Goal: Book appointment/travel/reservation

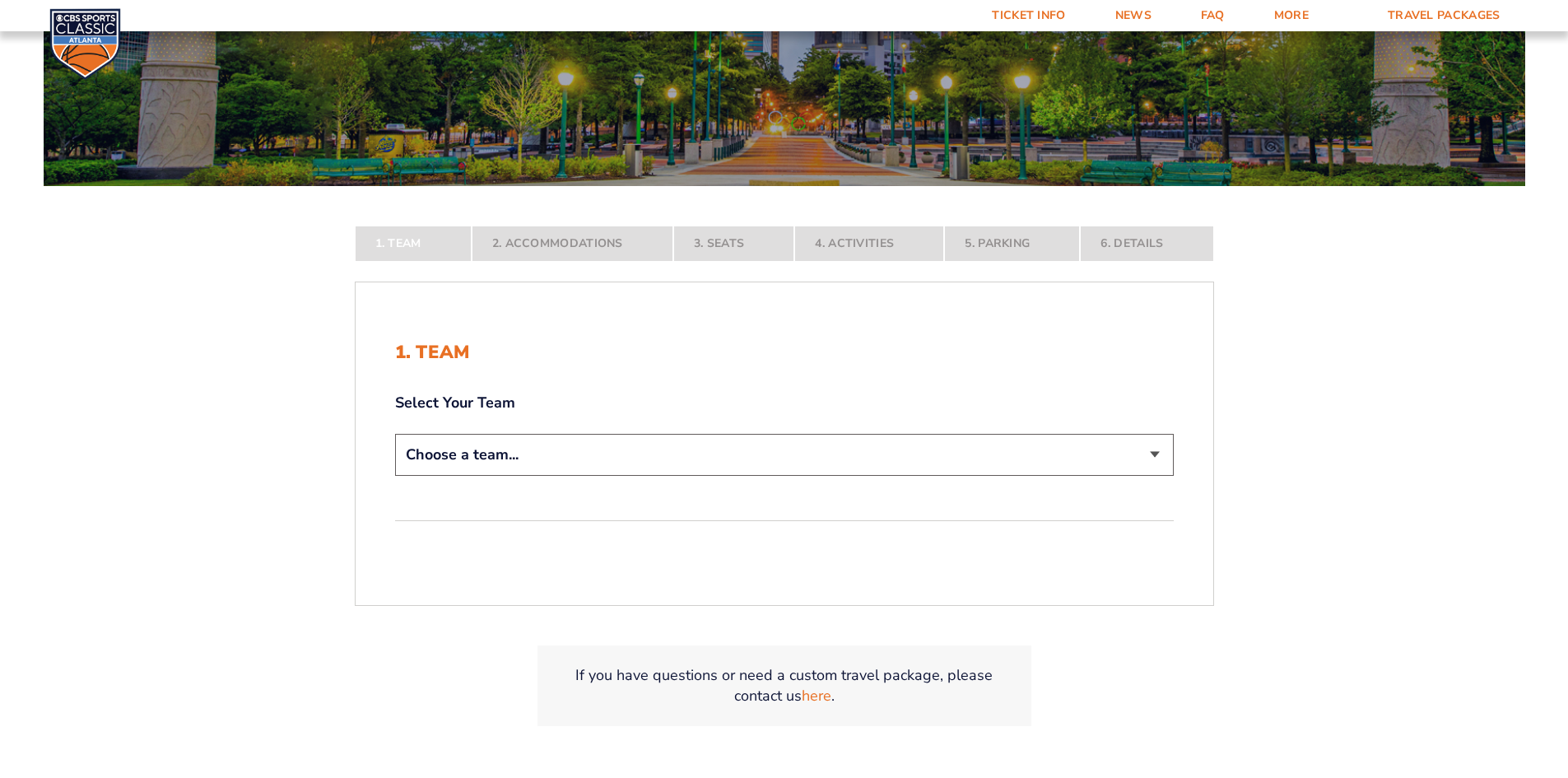
scroll to position [247, 0]
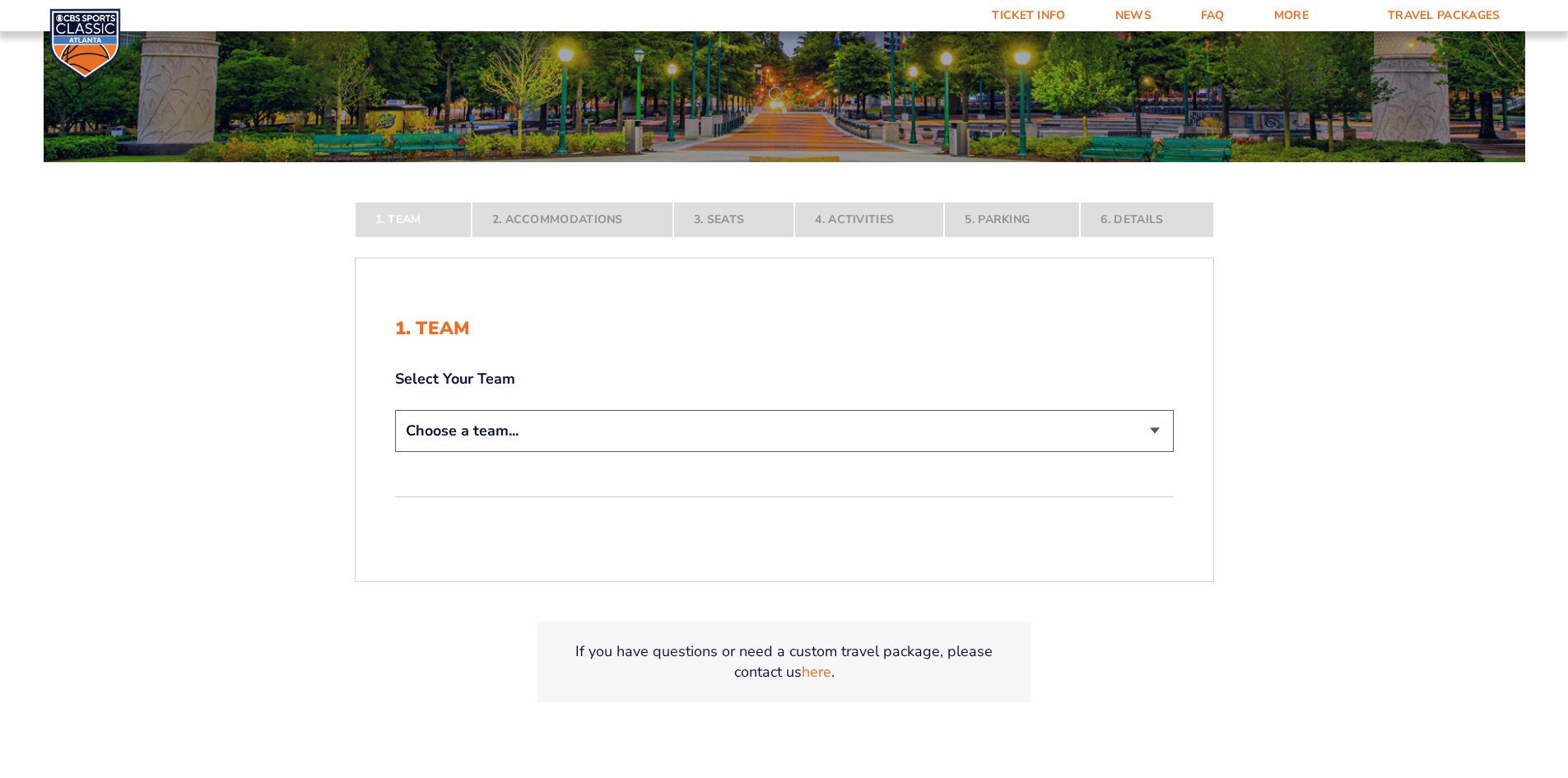
click at [927, 434] on select "Choose a team... [US_STATE] Wildcats [US_STATE] State Buckeyes [US_STATE] Tar H…" at bounding box center [784, 431] width 779 height 42
select select "12956"
click at [395, 452] on select "Choose a team... [US_STATE] Wildcats [US_STATE] State Buckeyes [US_STATE] Tar H…" at bounding box center [784, 431] width 779 height 42
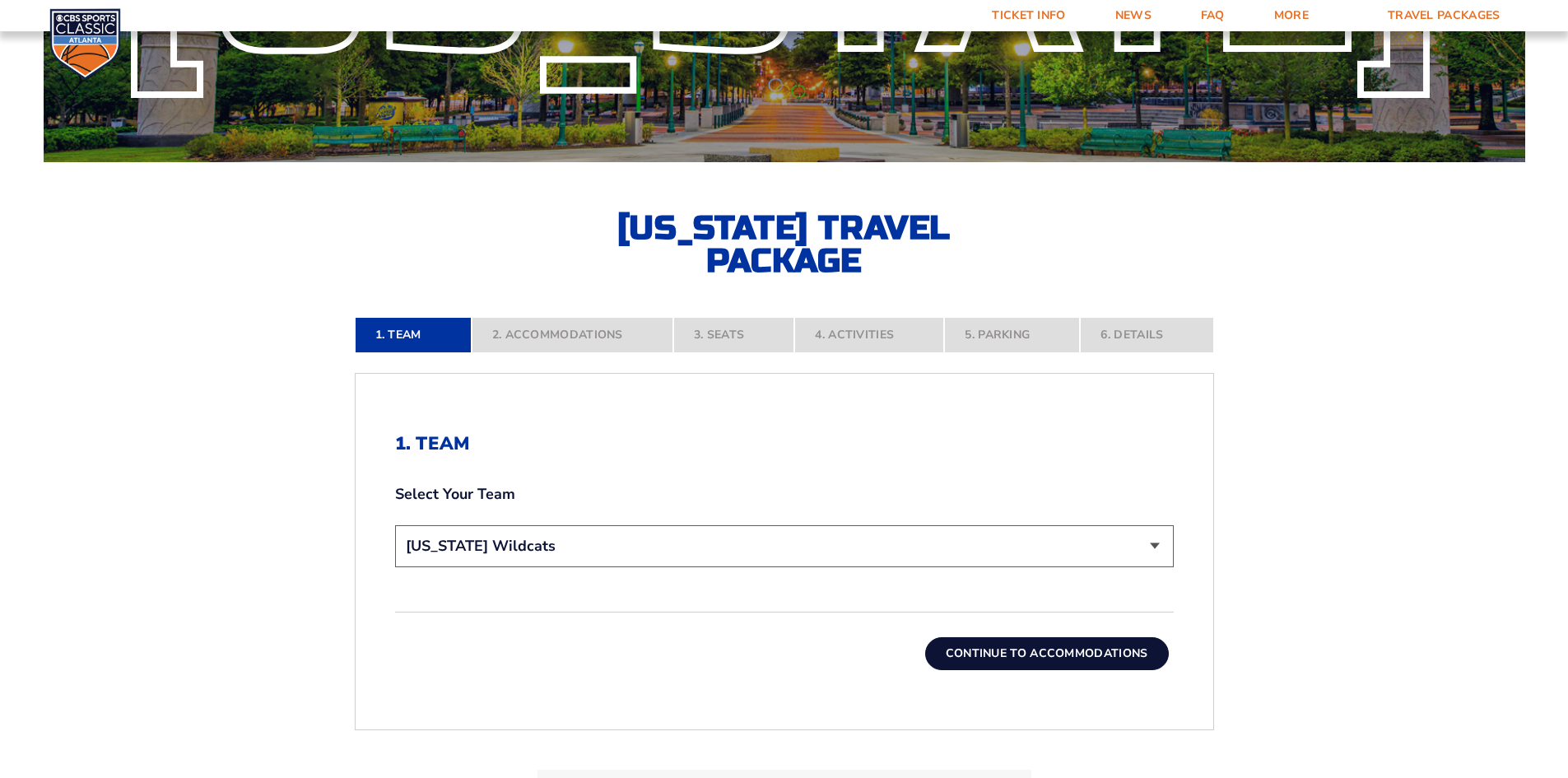
click at [1060, 648] on button "Continue To Accommodations" at bounding box center [1047, 653] width 243 height 33
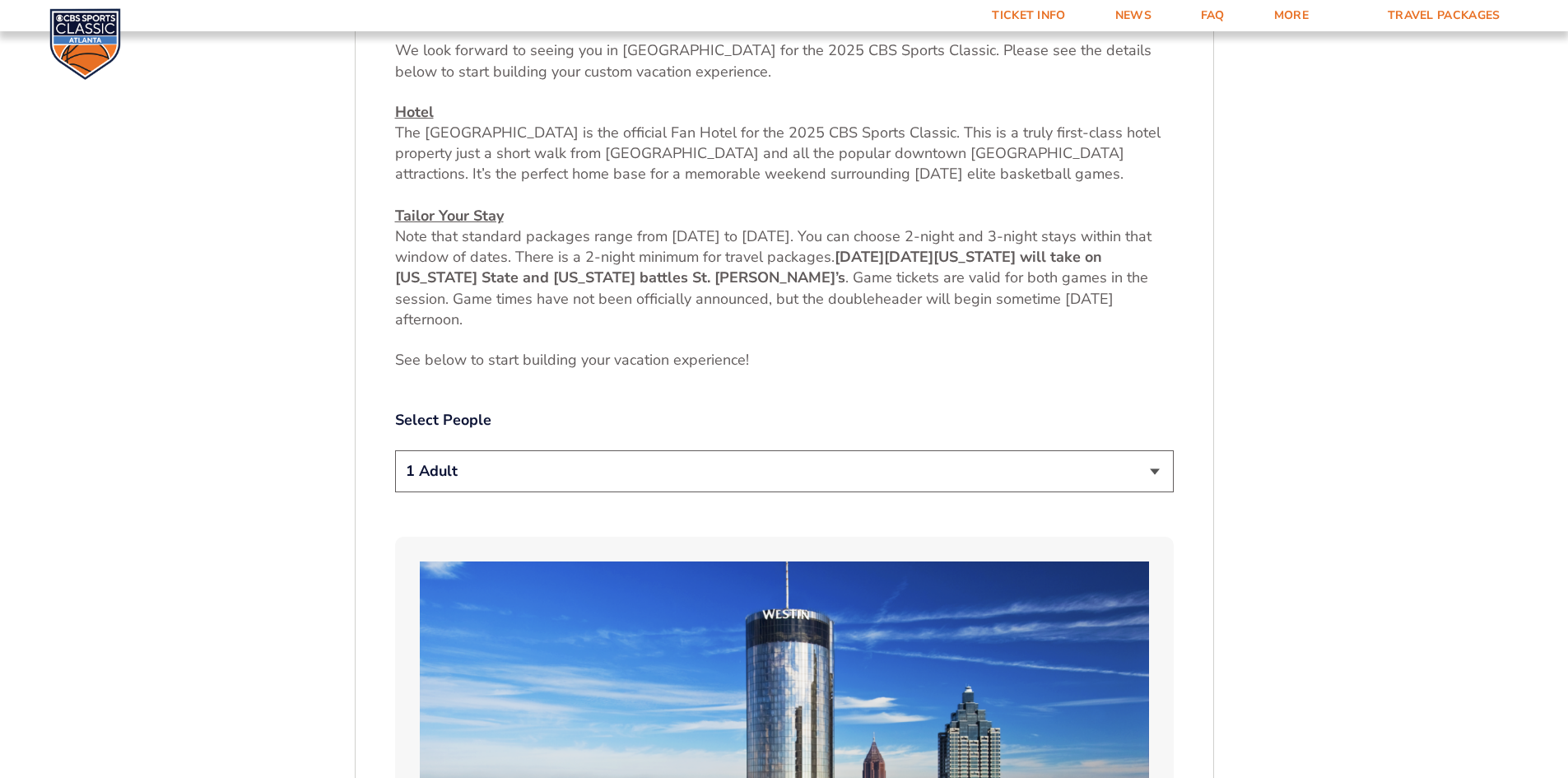
scroll to position [697, 0]
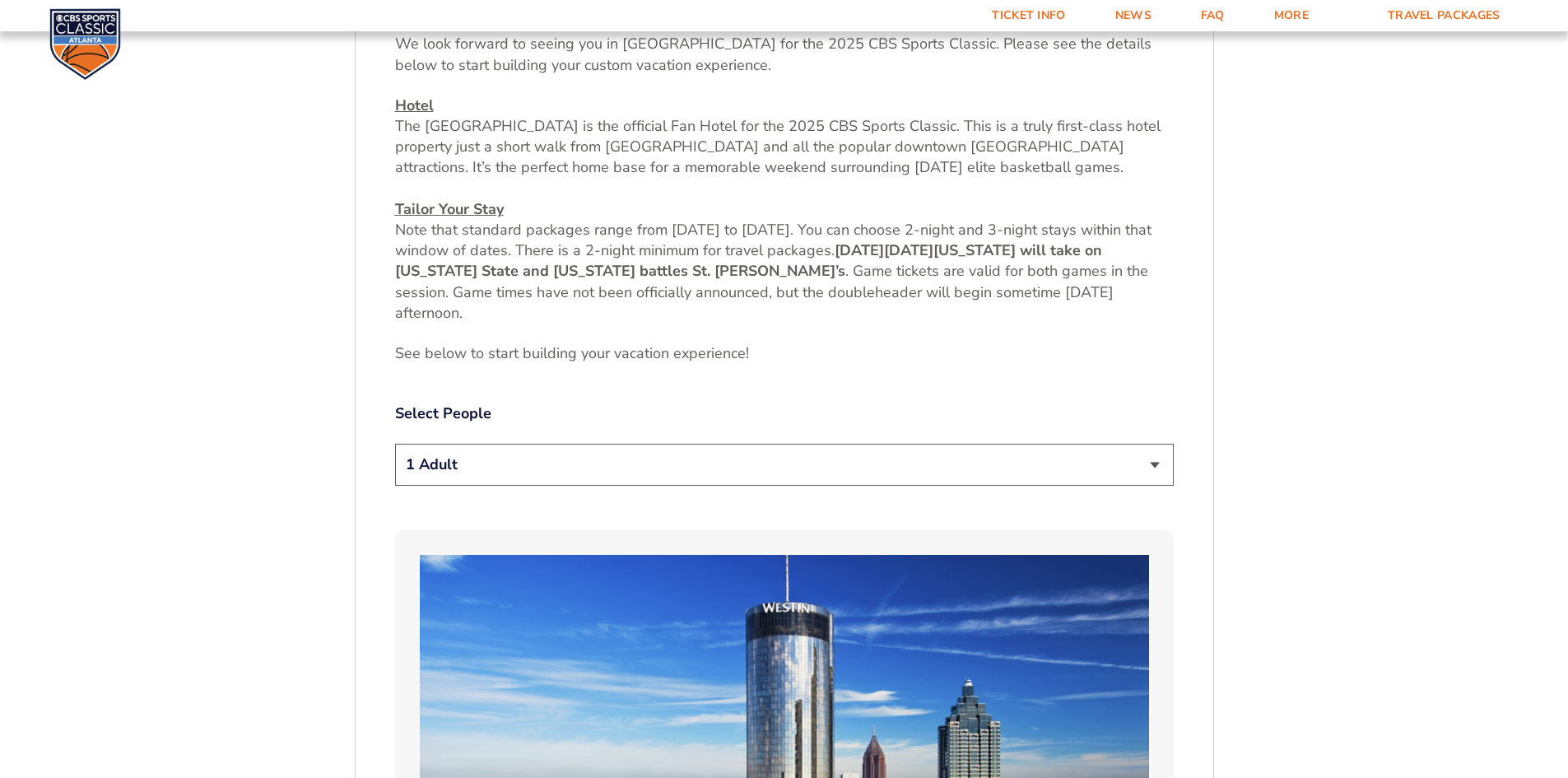
click at [716, 464] on select "1 Adult 2 Adults 3 Adults 4 Adults 2 Adults + 1 Child 2 Adults + 2 Children 2 A…" at bounding box center [784, 464] width 779 height 42
select select "4 Adults"
click at [395, 444] on select "1 Adult 2 Adults 3 Adults 4 Adults 2 Adults + 1 Child 2 Adults + 2 Children 2 A…" at bounding box center [784, 464] width 779 height 42
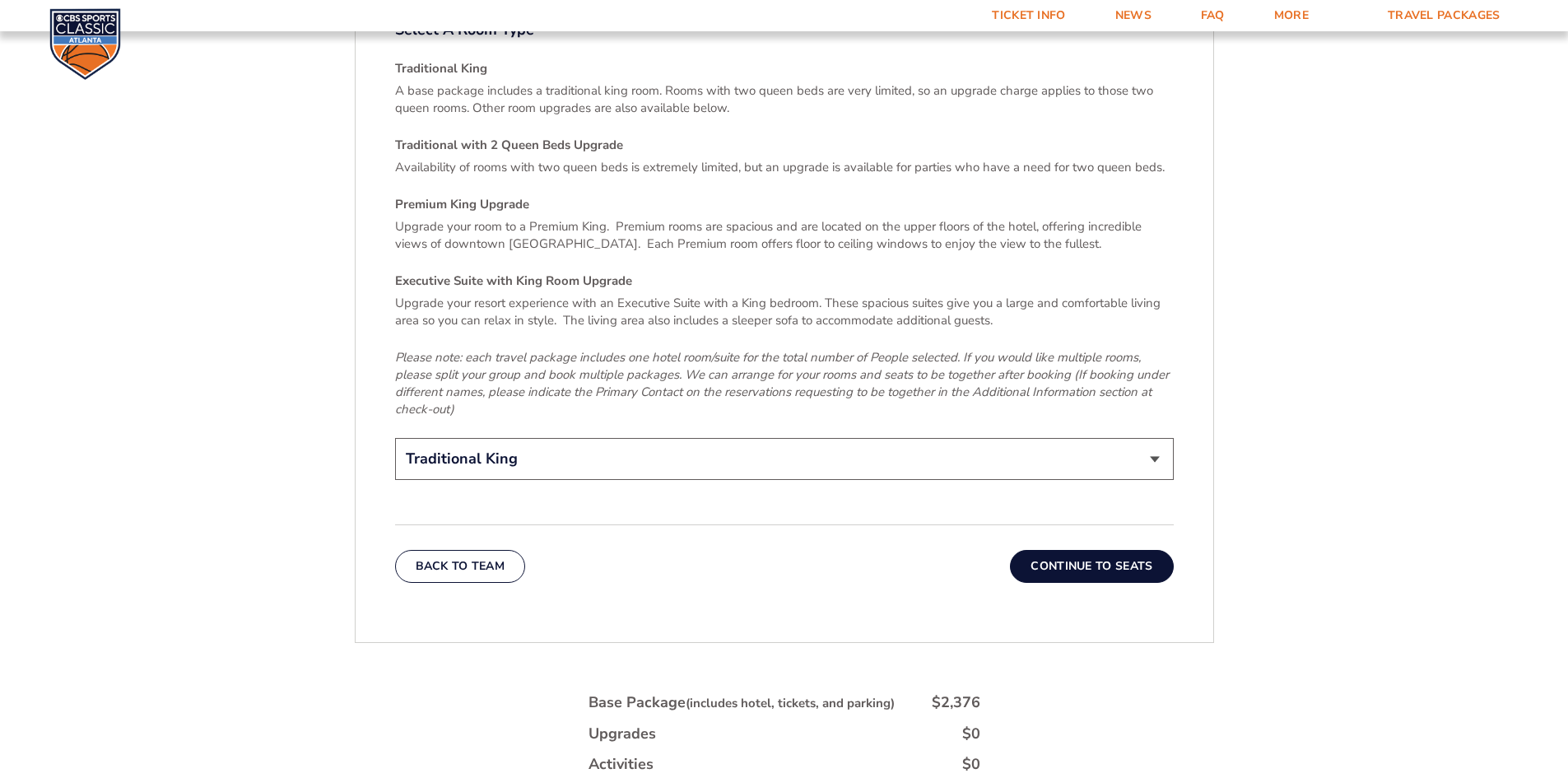
scroll to position [2508, 0]
click at [1139, 455] on select "Traditional King Traditional with 2 Queen Beds Upgrade (+$45 per night) Premium…" at bounding box center [784, 457] width 779 height 42
select select "Traditional with 2 Queen Beds Upgrade"
click at [395, 436] on select "Traditional King Traditional with 2 Queen Beds Upgrade (+$45 per night) Premium…" at bounding box center [784, 457] width 779 height 42
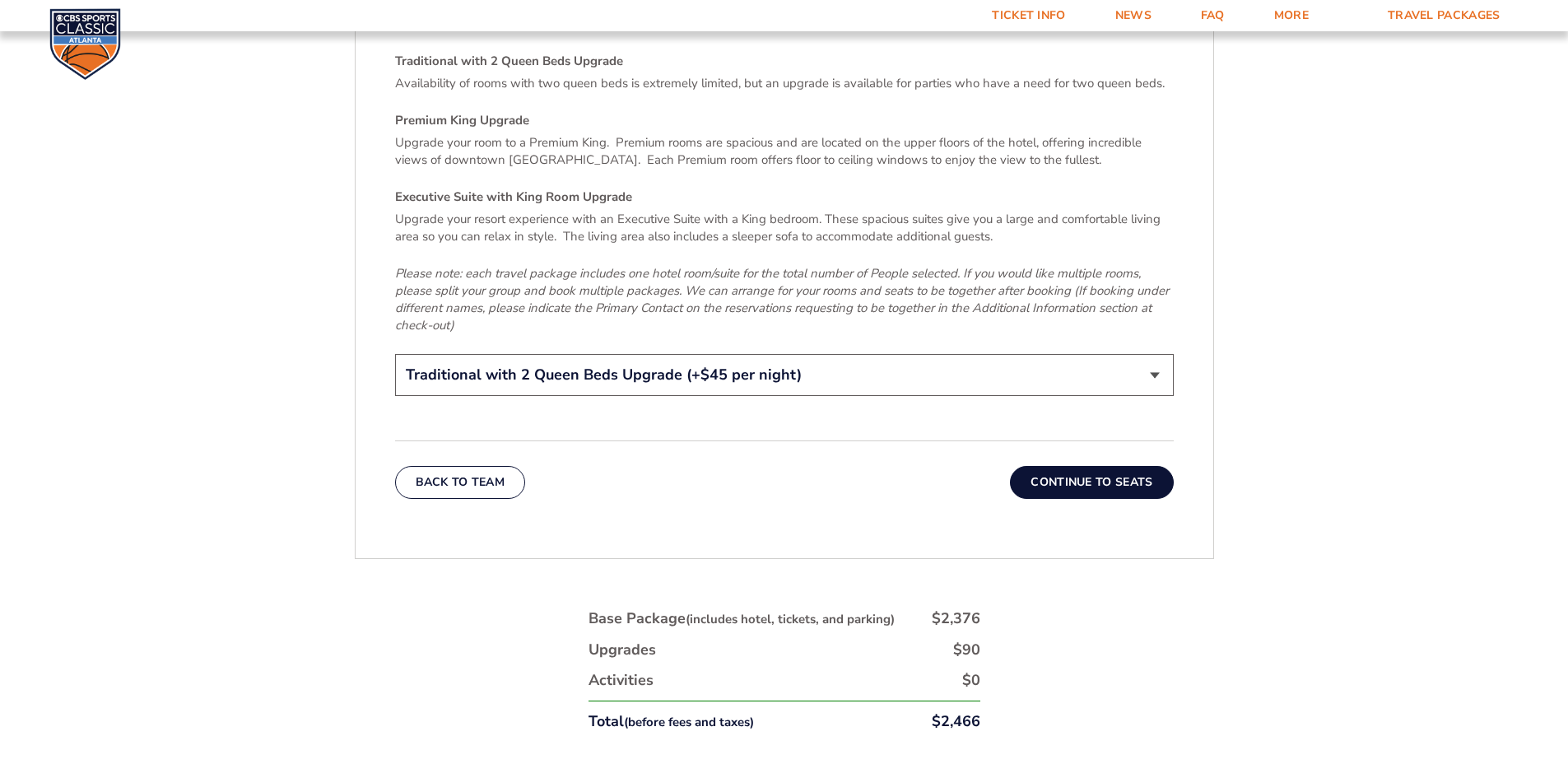
scroll to position [2673, 0]
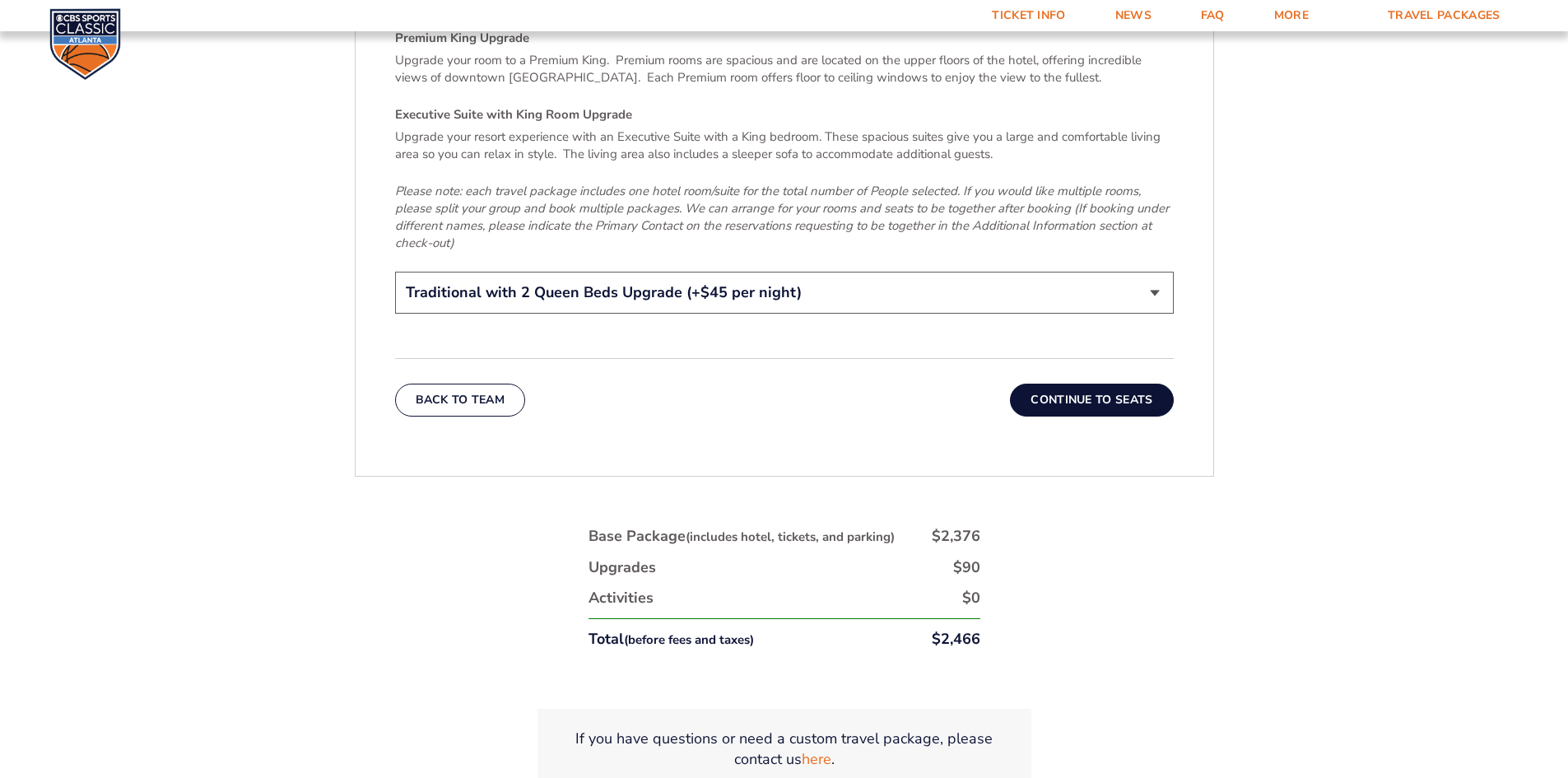
click at [1086, 391] on button "Continue To Seats" at bounding box center [1091, 400] width 163 height 33
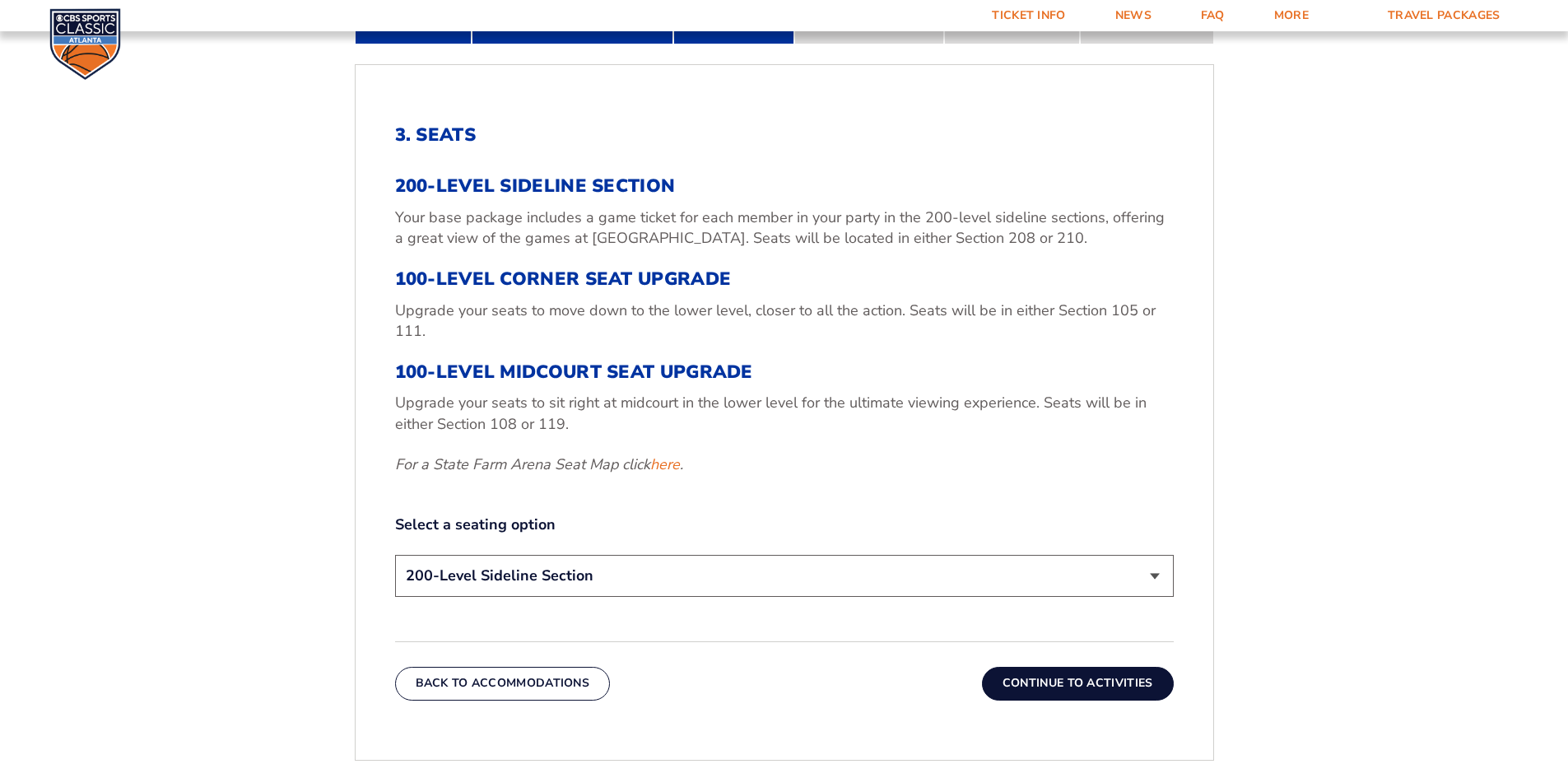
scroll to position [615, 0]
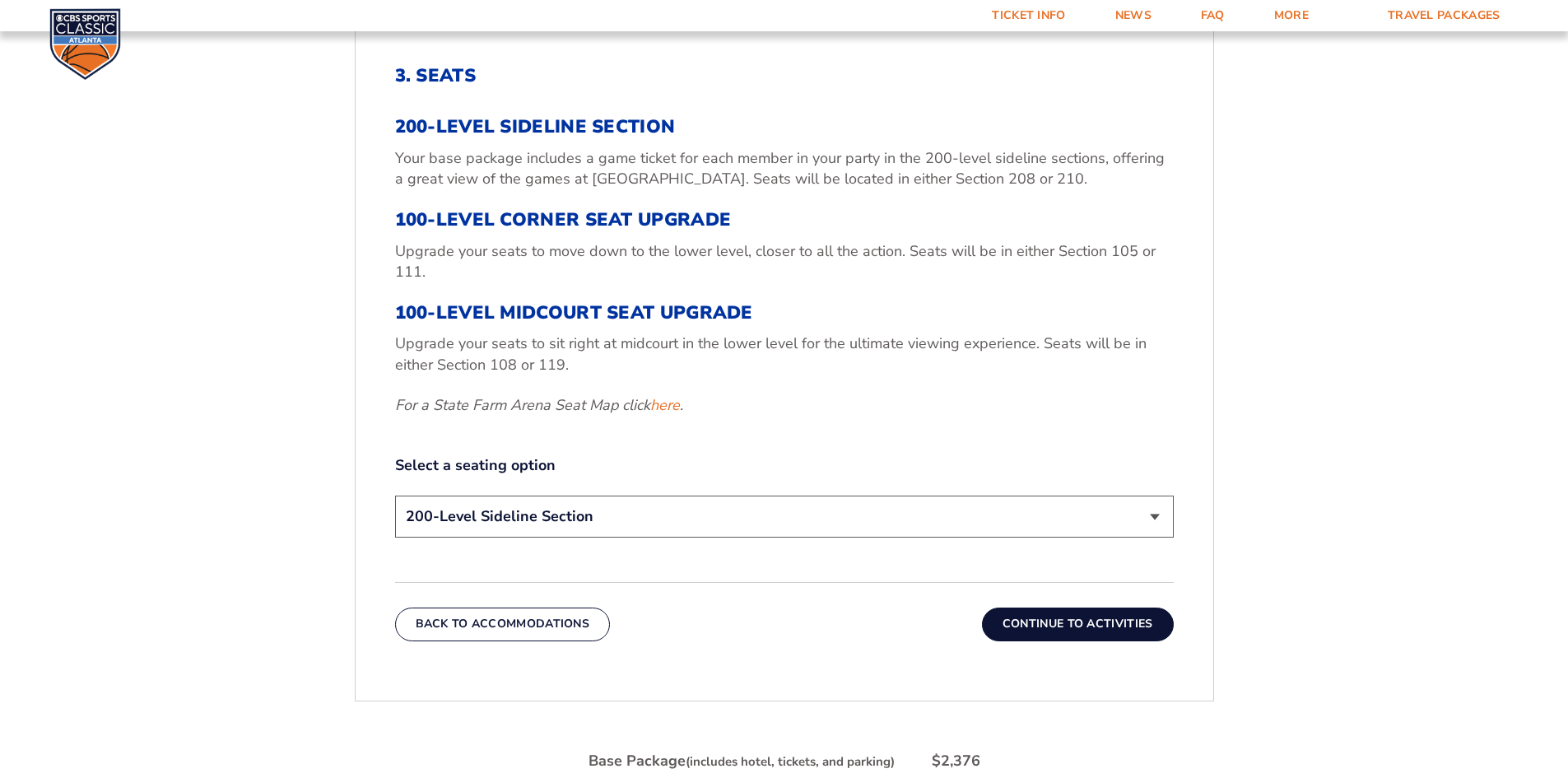
click at [1091, 521] on select "200-Level Sideline Section 100-Level Corner Seat Upgrade (+$120 per person) 100…" at bounding box center [784, 516] width 779 height 42
click at [395, 496] on select "200-Level Sideline Section 100-Level Corner Seat Upgrade (+$120 per person) 100…" at bounding box center [784, 516] width 779 height 42
click at [674, 407] on link "here" at bounding box center [665, 405] width 30 height 21
click at [954, 513] on select "200-Level Sideline Section 100-Level Corner Seat Upgrade (+$120 per person) 100…" at bounding box center [784, 516] width 779 height 42
click at [395, 496] on select "200-Level Sideline Section 100-Level Corner Seat Upgrade (+$120 per person) 100…" at bounding box center [784, 516] width 779 height 42
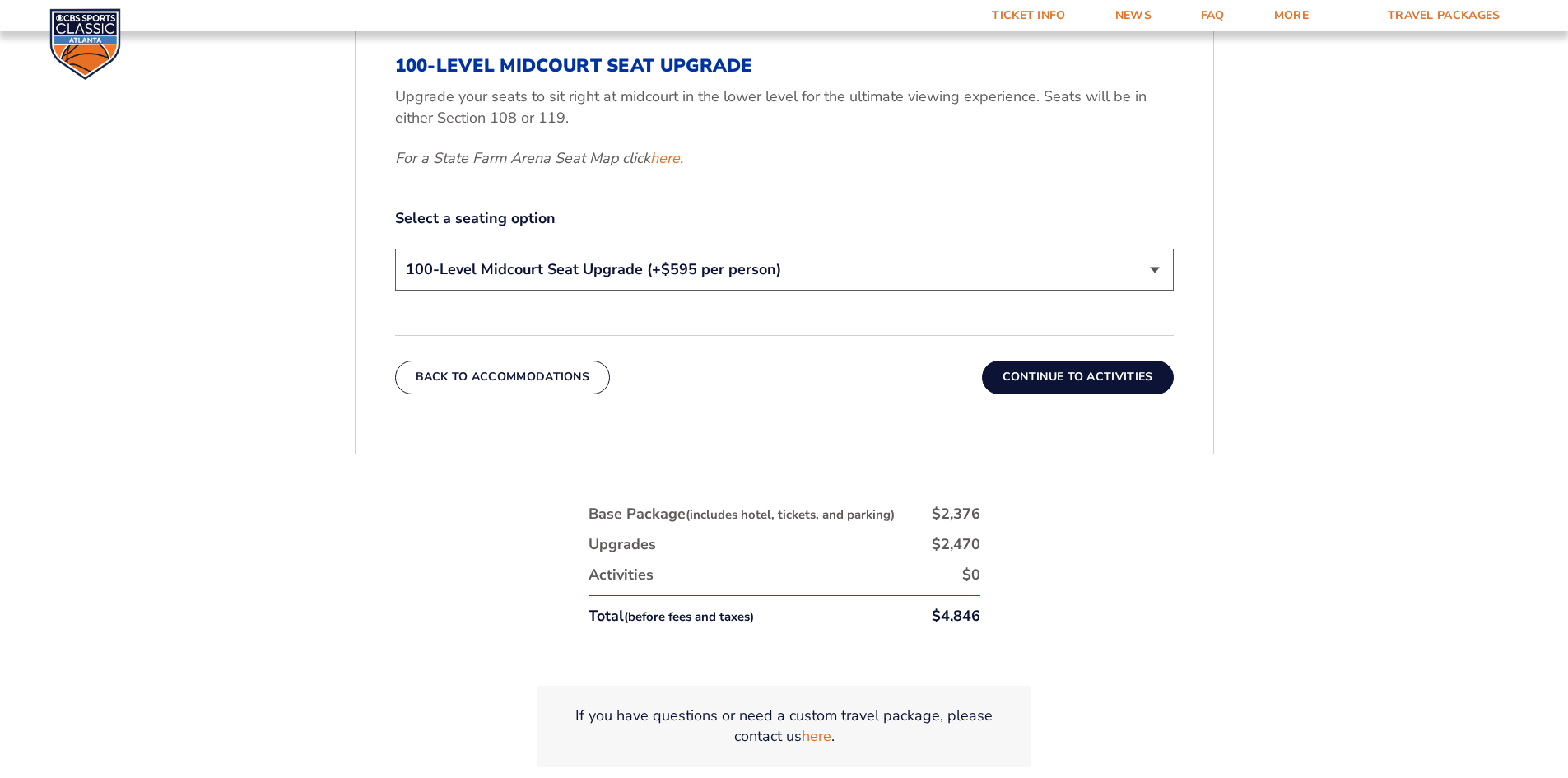
scroll to position [780, 0]
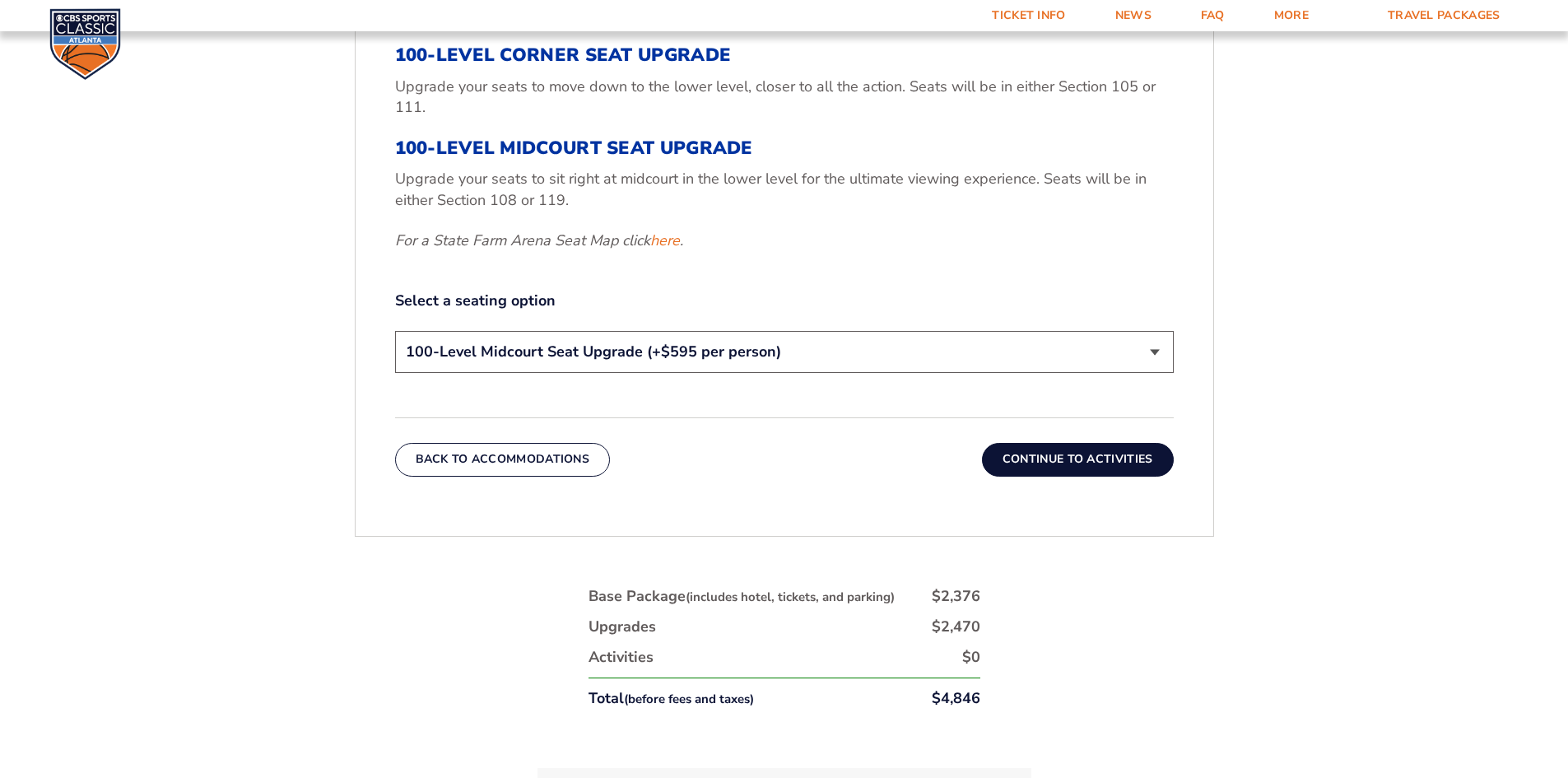
click at [944, 351] on select "200-Level Sideline Section 100-Level Corner Seat Upgrade (+$120 per person) 100…" at bounding box center [784, 351] width 779 height 42
select select "100-Level Corner Seat Upgrade"
click at [395, 331] on select "200-Level Sideline Section 100-Level Corner Seat Upgrade (+$120 per person) 100…" at bounding box center [784, 351] width 779 height 42
click at [1097, 455] on button "Continue To Activities" at bounding box center [1077, 460] width 191 height 33
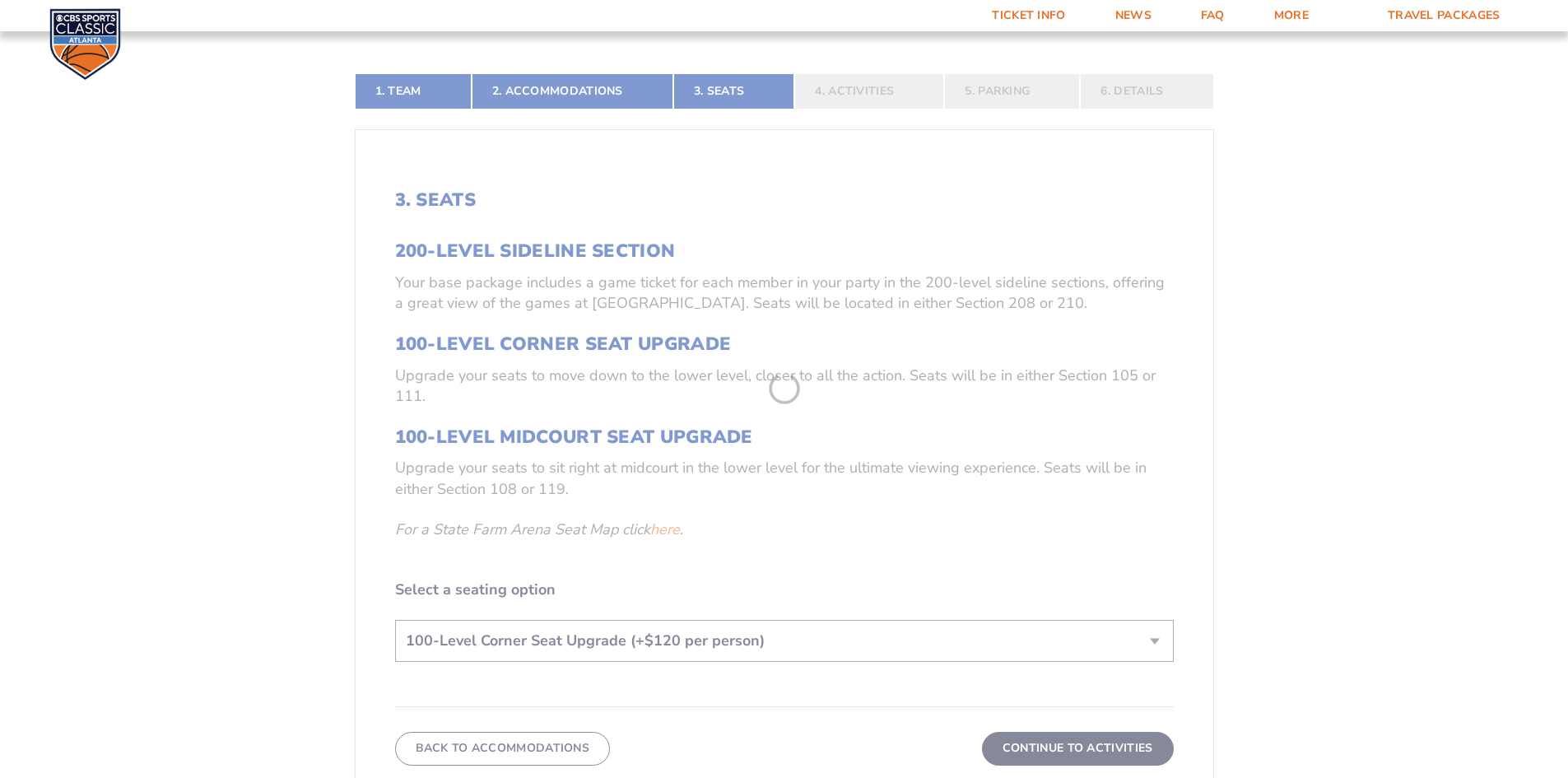
scroll to position [368, 0]
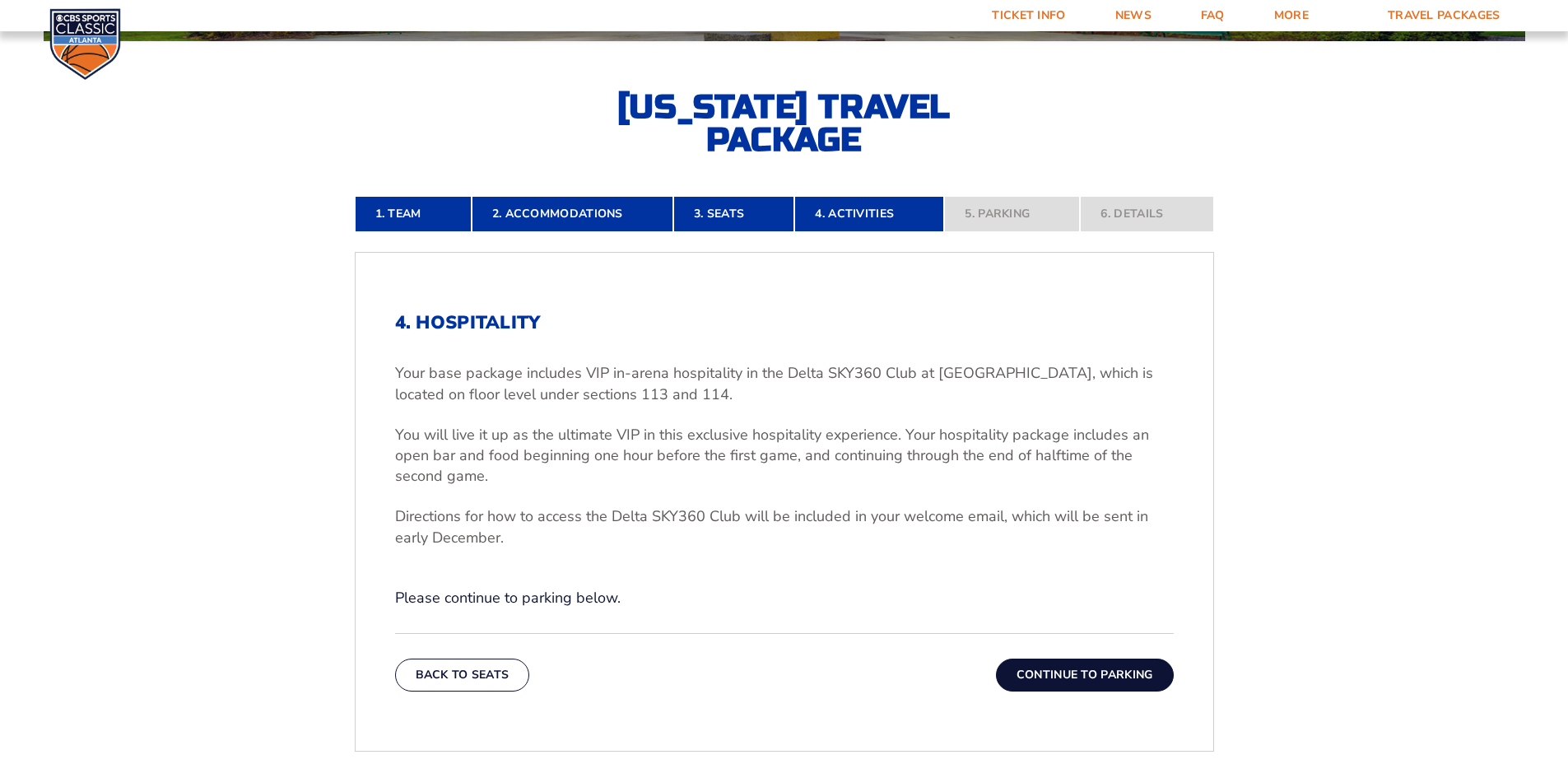
click at [1124, 677] on button "Continue To Parking" at bounding box center [1085, 675] width 178 height 33
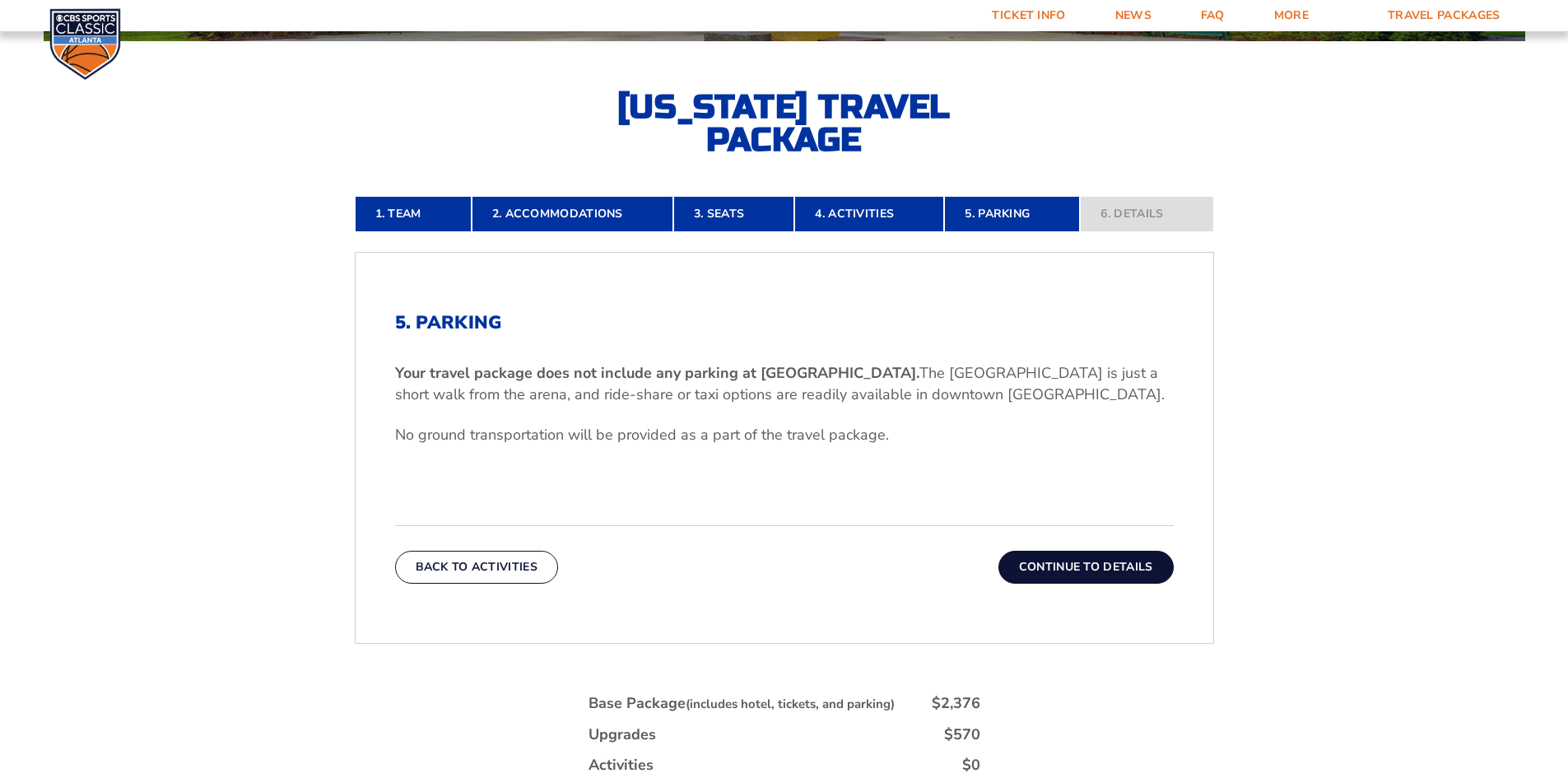
click at [1090, 570] on button "Continue To Details" at bounding box center [1085, 568] width 176 height 33
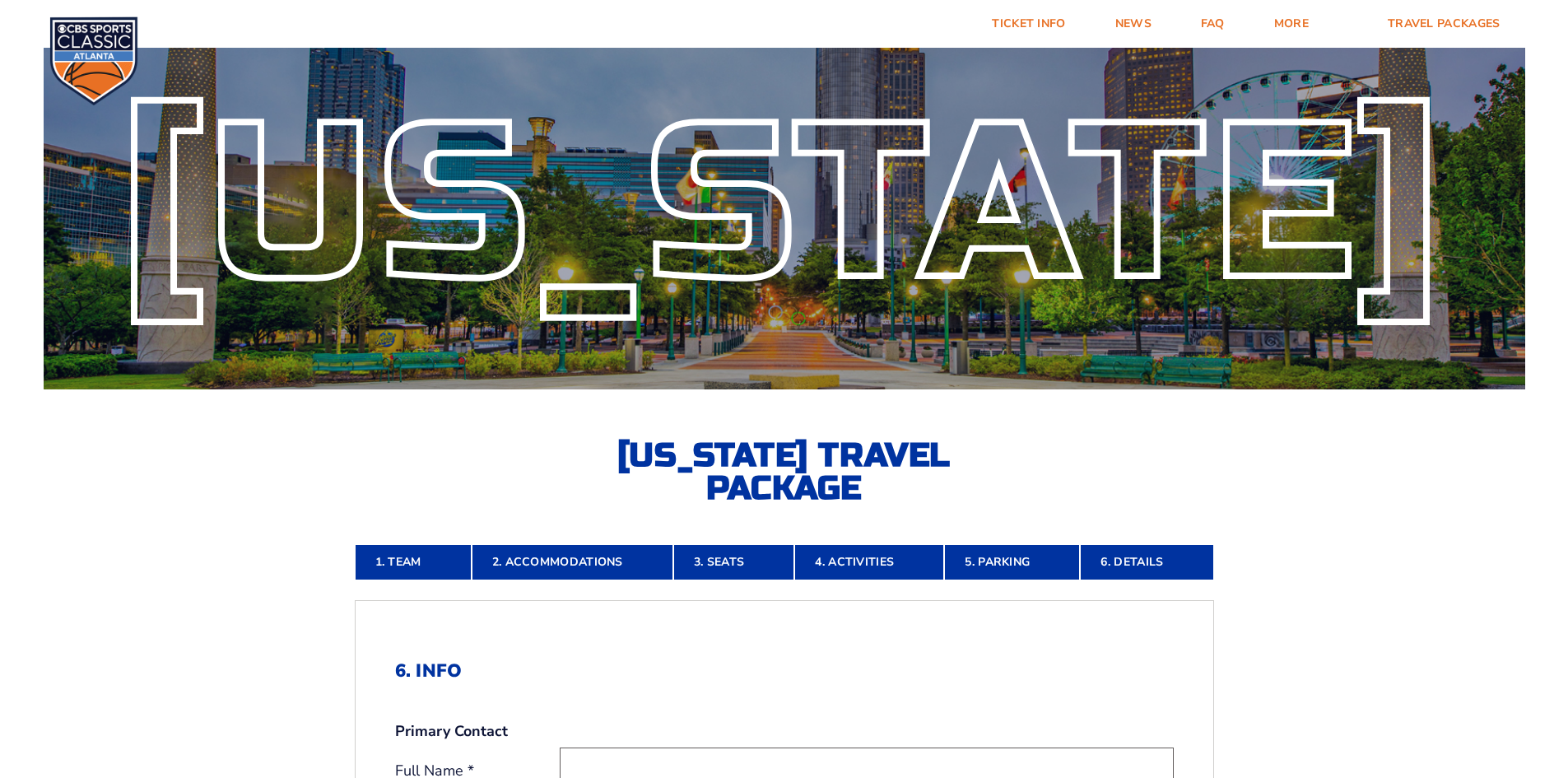
scroll to position [0, 0]
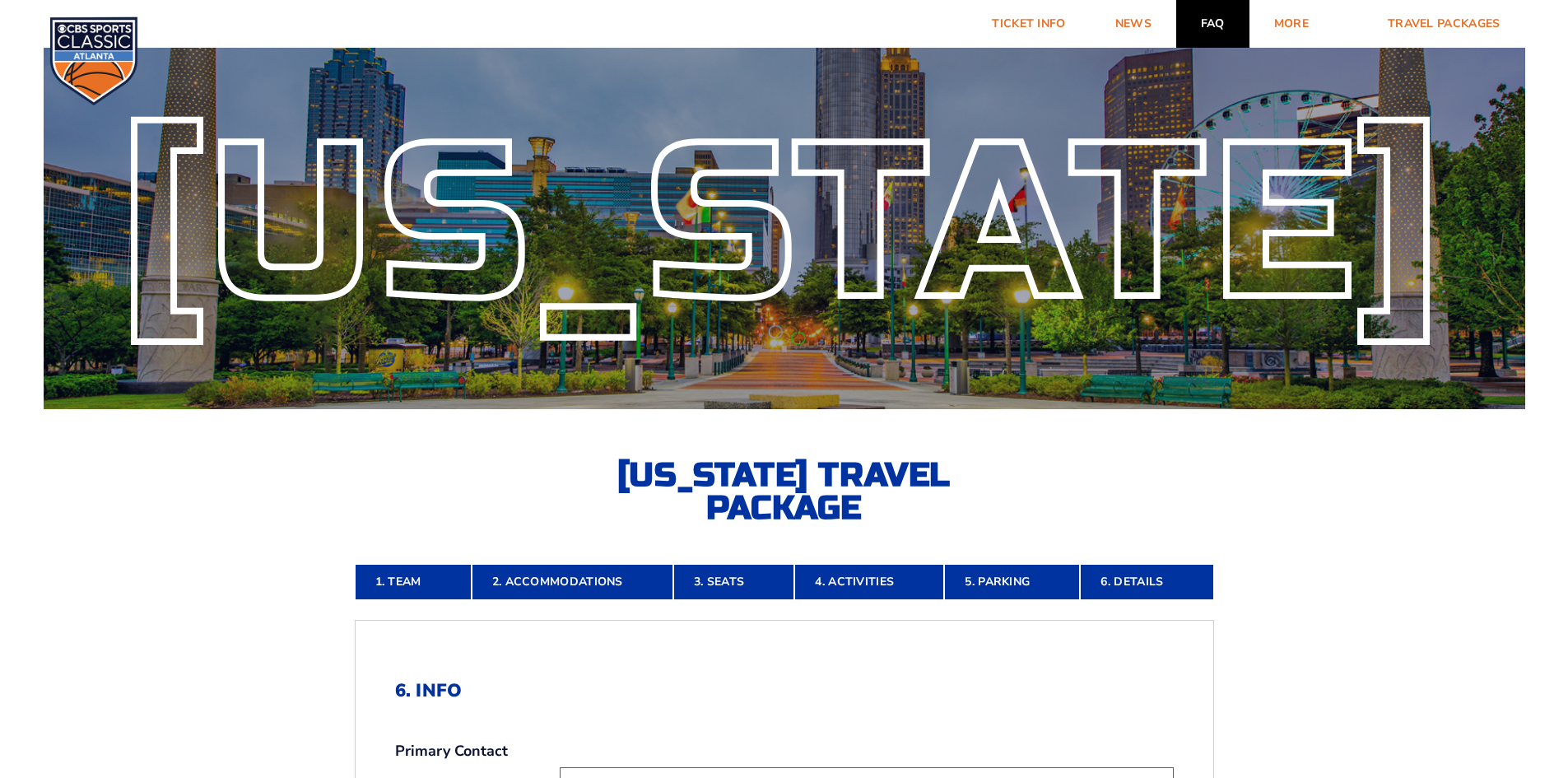
click at [1209, 21] on link "FAQ" at bounding box center [1212, 24] width 73 height 48
